Goal: Information Seeking & Learning: Learn about a topic

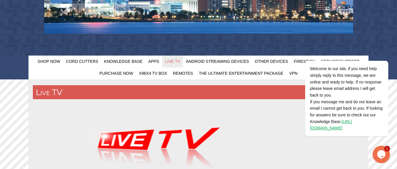
scroll to position [178, 0]
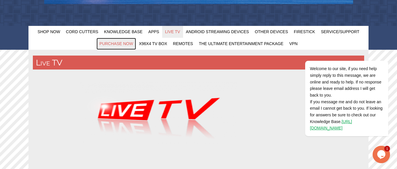
click at [117, 45] on span "Purchase Now" at bounding box center [116, 43] width 34 height 5
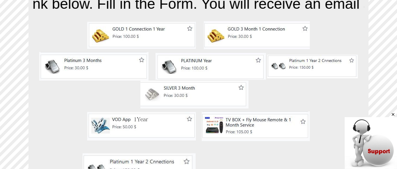
scroll to position [237, 0]
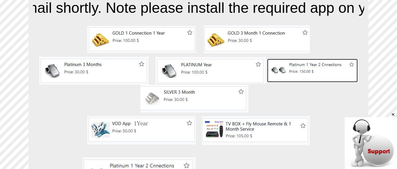
click at [296, 70] on img at bounding box center [312, 71] width 91 height 24
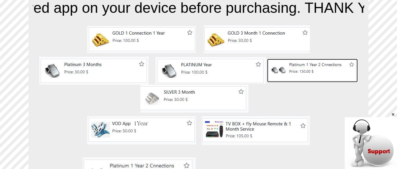
scroll to position [267, 0]
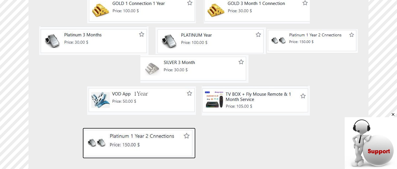
click at [120, 142] on img at bounding box center [139, 143] width 113 height 31
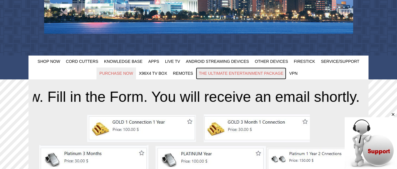
click at [231, 73] on span "The Ultimate Entertainment Package" at bounding box center [241, 73] width 85 height 5
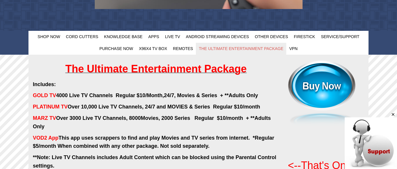
scroll to position [119, 0]
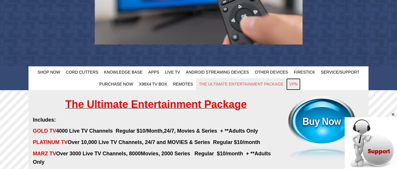
click at [294, 85] on span "VPN" at bounding box center [293, 84] width 8 height 5
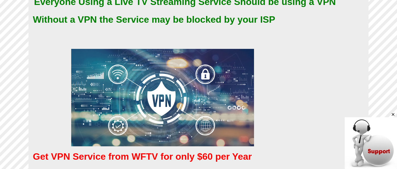
scroll to position [61, 0]
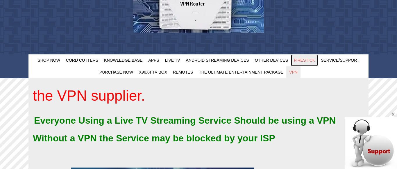
click at [308, 59] on span "FireStick" at bounding box center [304, 60] width 21 height 5
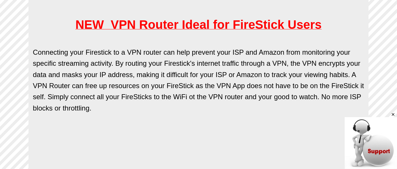
scroll to position [504, 0]
